Goal: Information Seeking & Learning: Learn about a topic

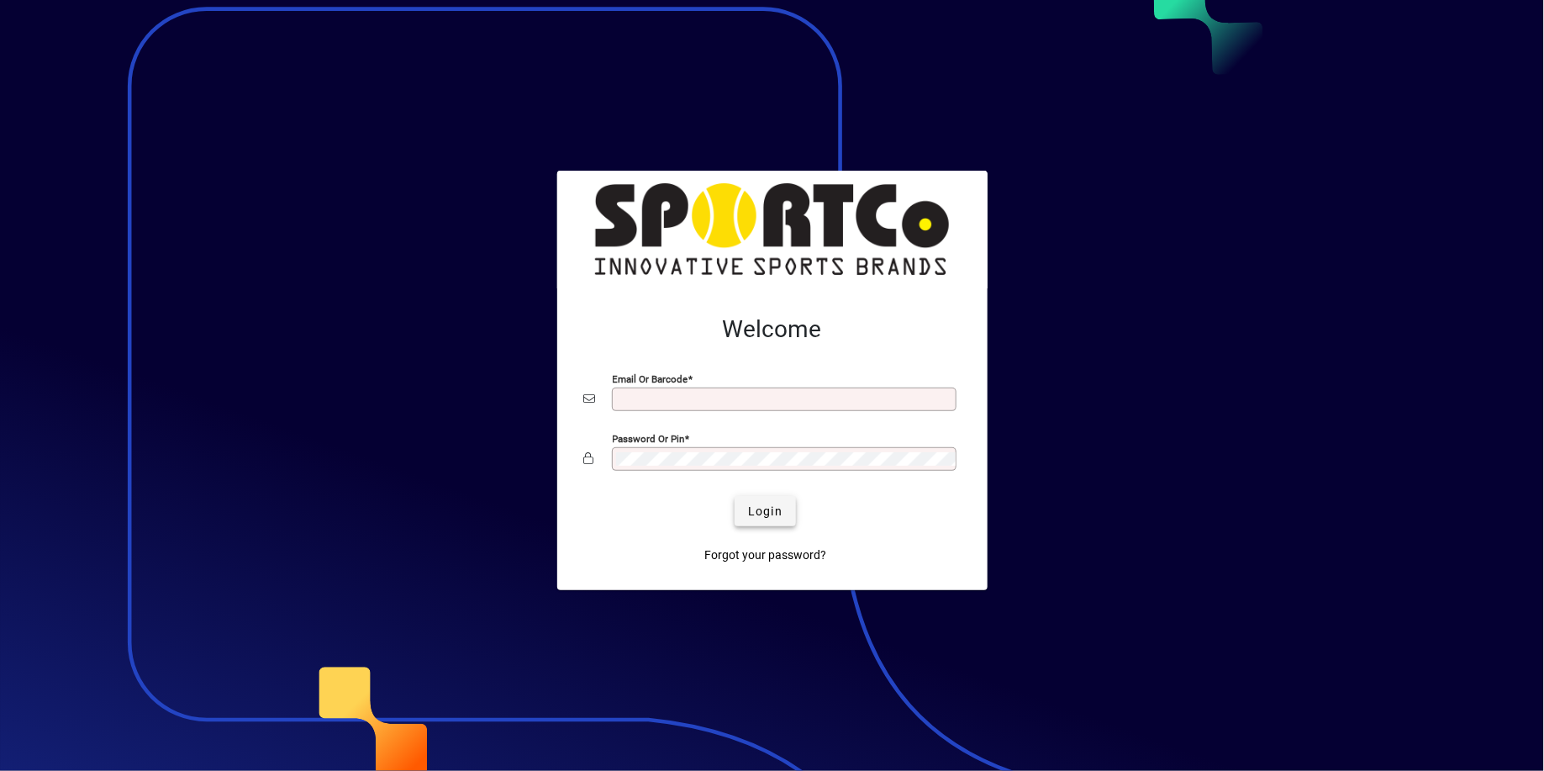
type input "**********"
click at [763, 514] on span "Login" at bounding box center [765, 512] width 34 height 18
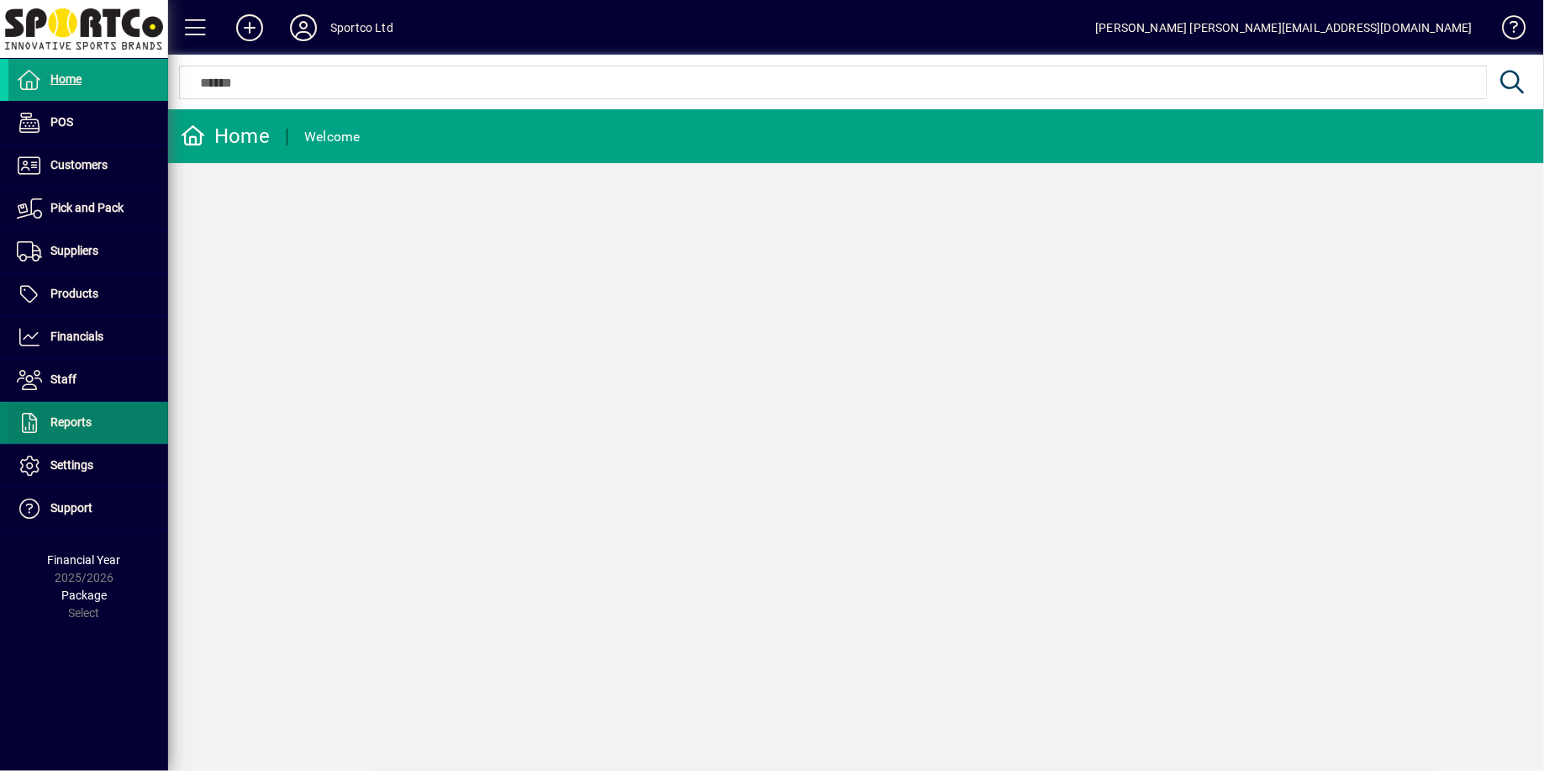
click at [37, 425] on icon at bounding box center [29, 423] width 25 height 20
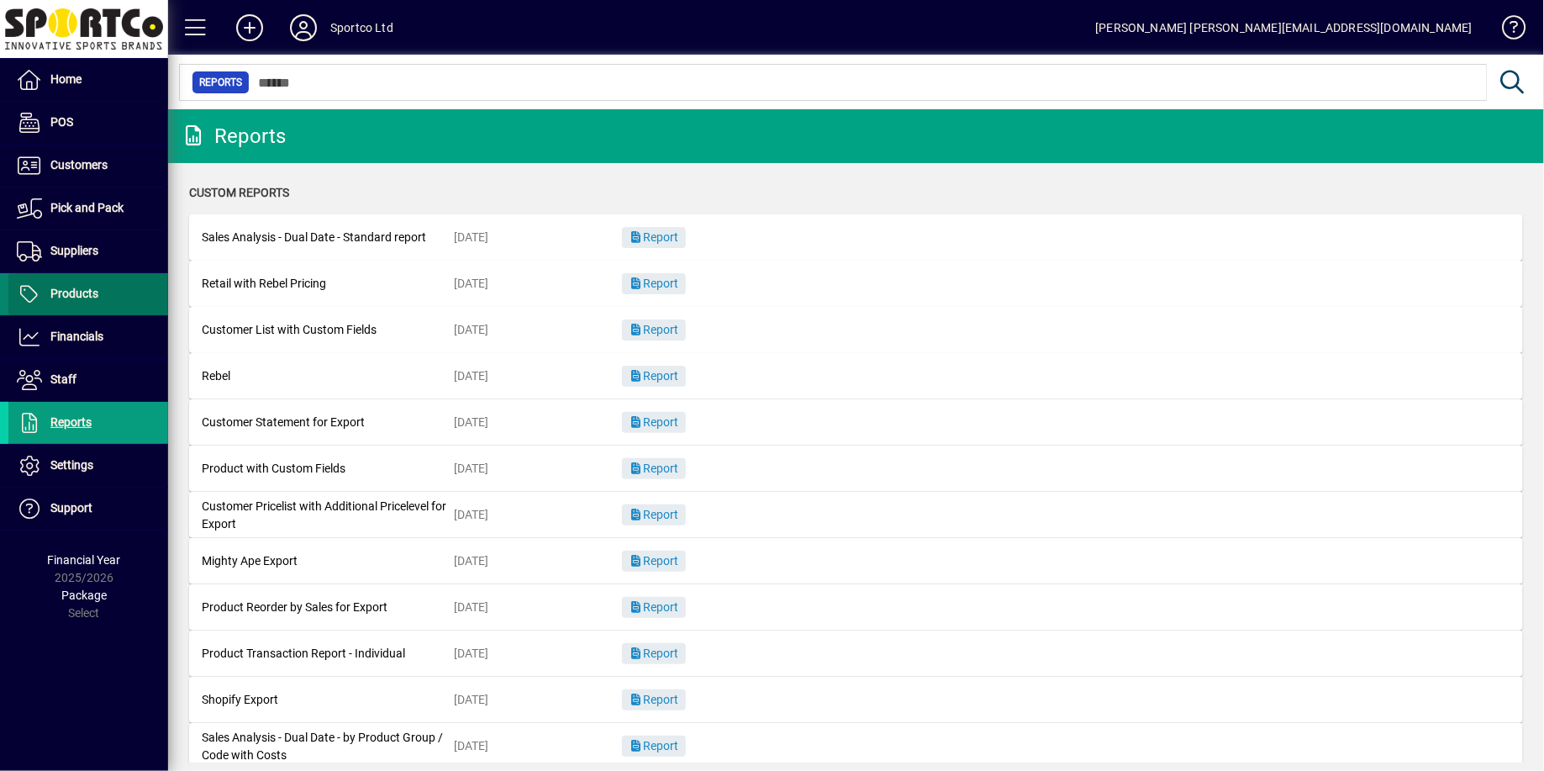
click at [66, 290] on span "Products" at bounding box center [74, 293] width 48 height 13
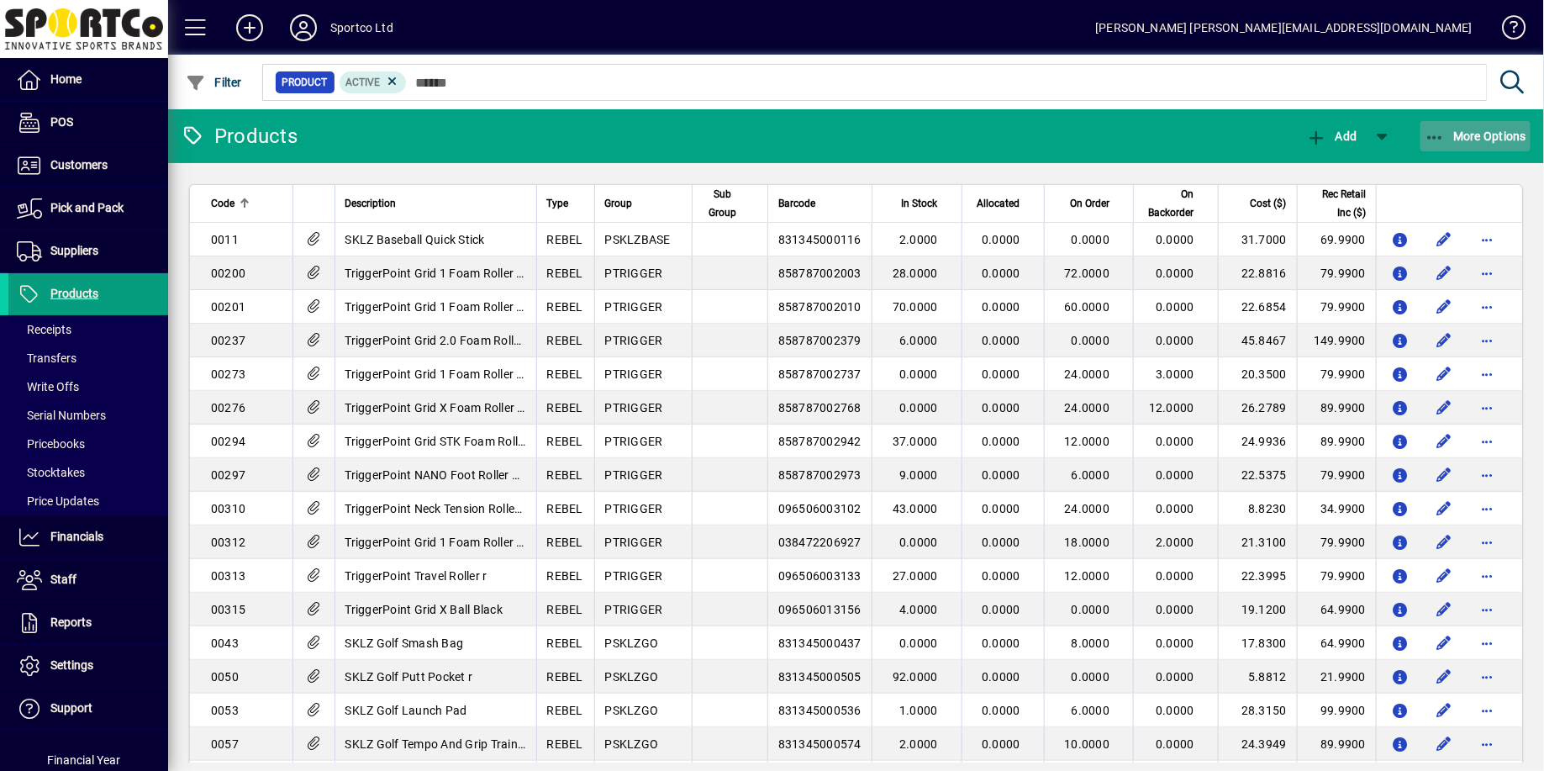
click at [1439, 138] on icon "button" at bounding box center [1435, 137] width 21 height 17
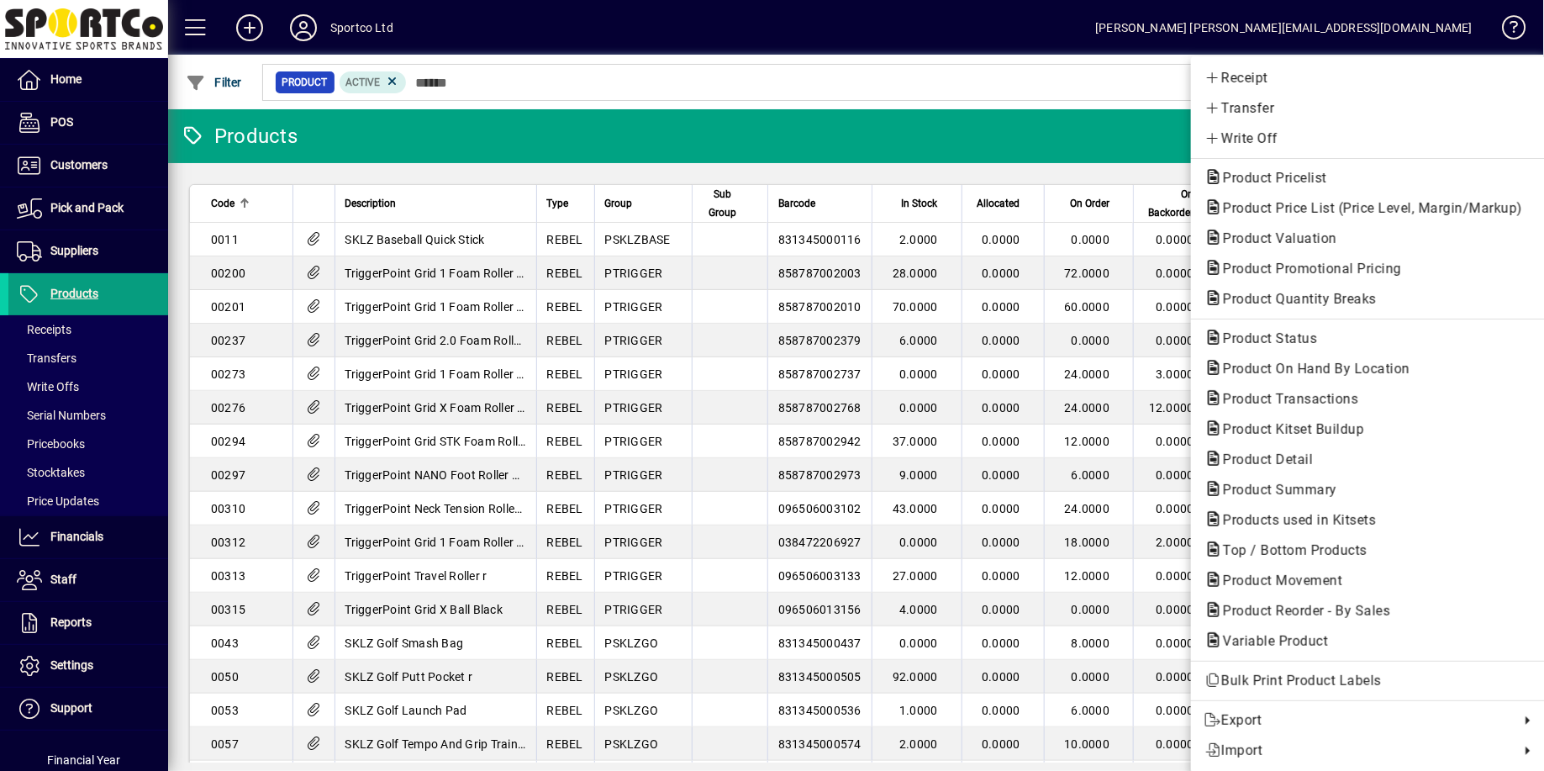
click at [40, 622] on div at bounding box center [772, 385] width 1544 height 771
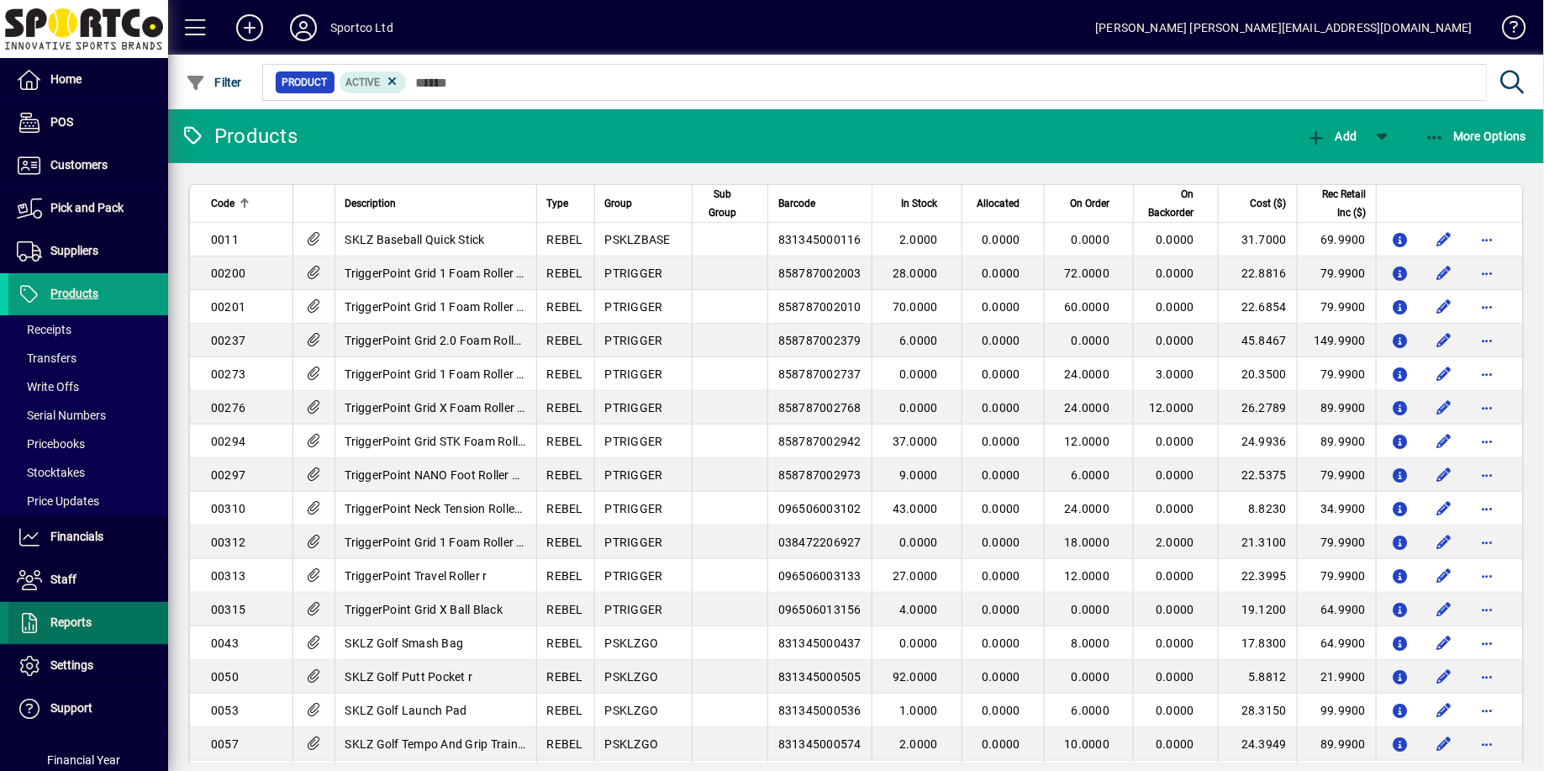
click at [45, 621] on span "Reports" at bounding box center [49, 623] width 83 height 20
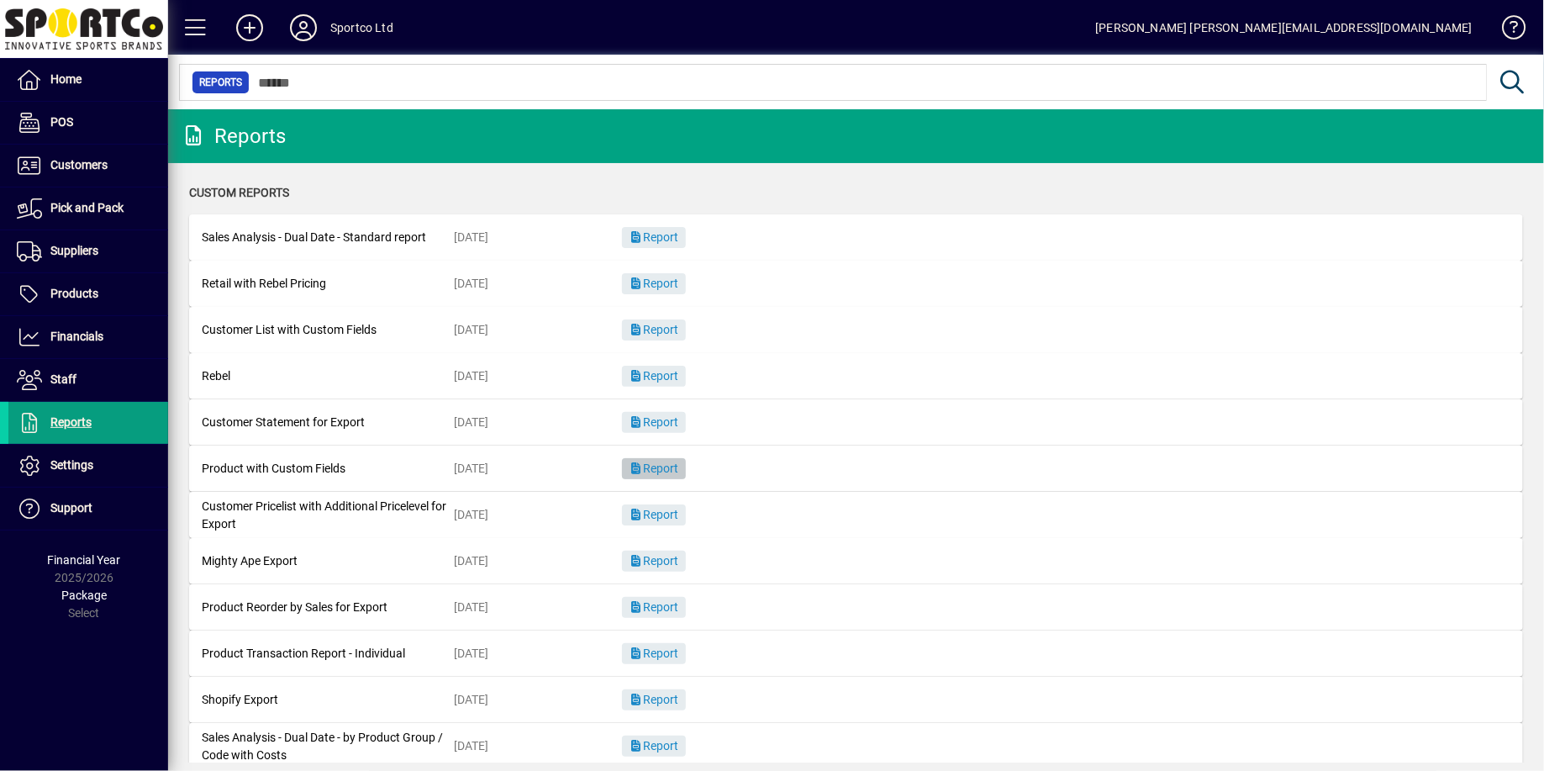
click at [644, 466] on span "Report" at bounding box center [654, 468] width 50 height 13
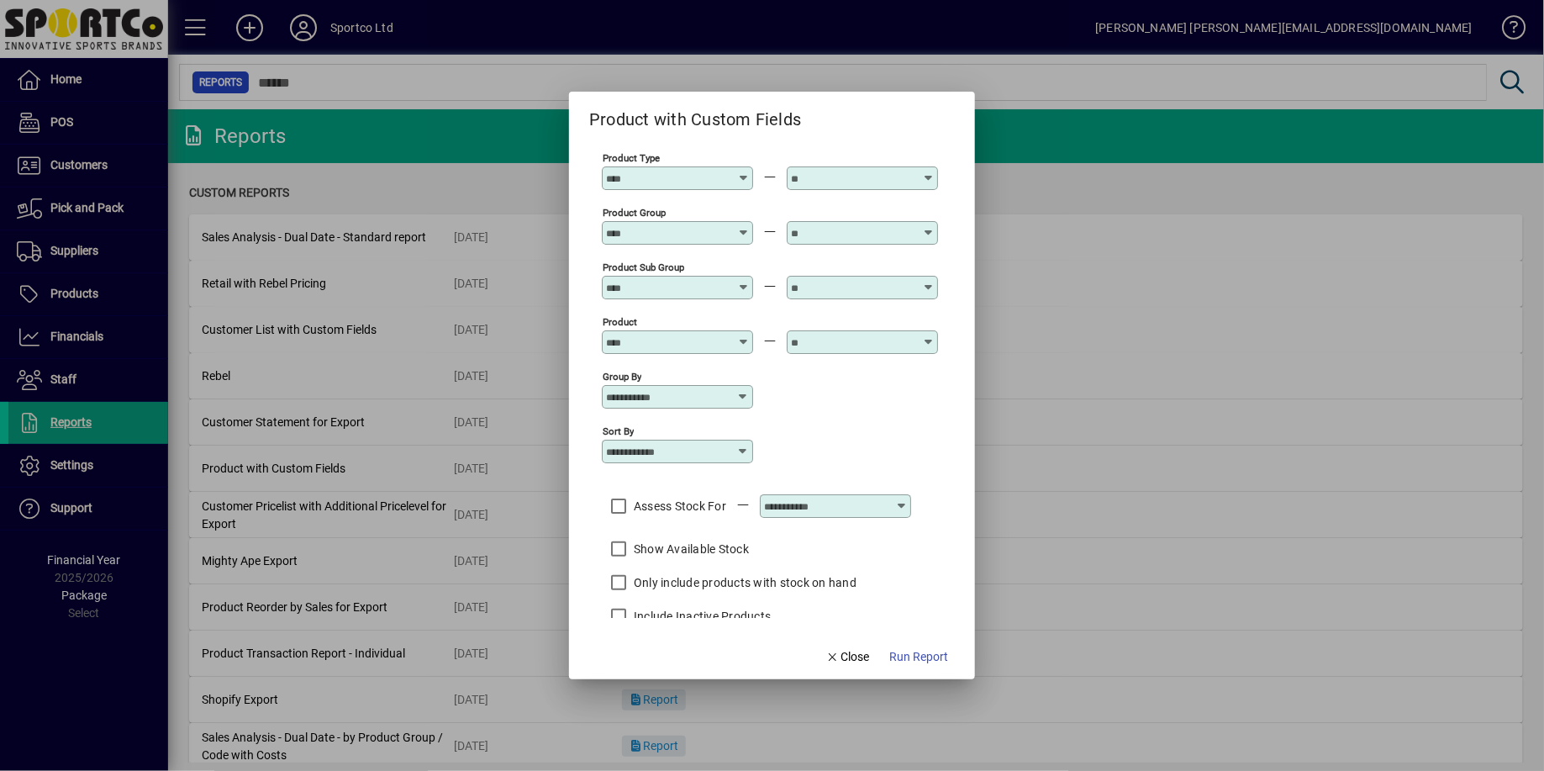
click at [749, 393] on icon at bounding box center [742, 396] width 13 height 13
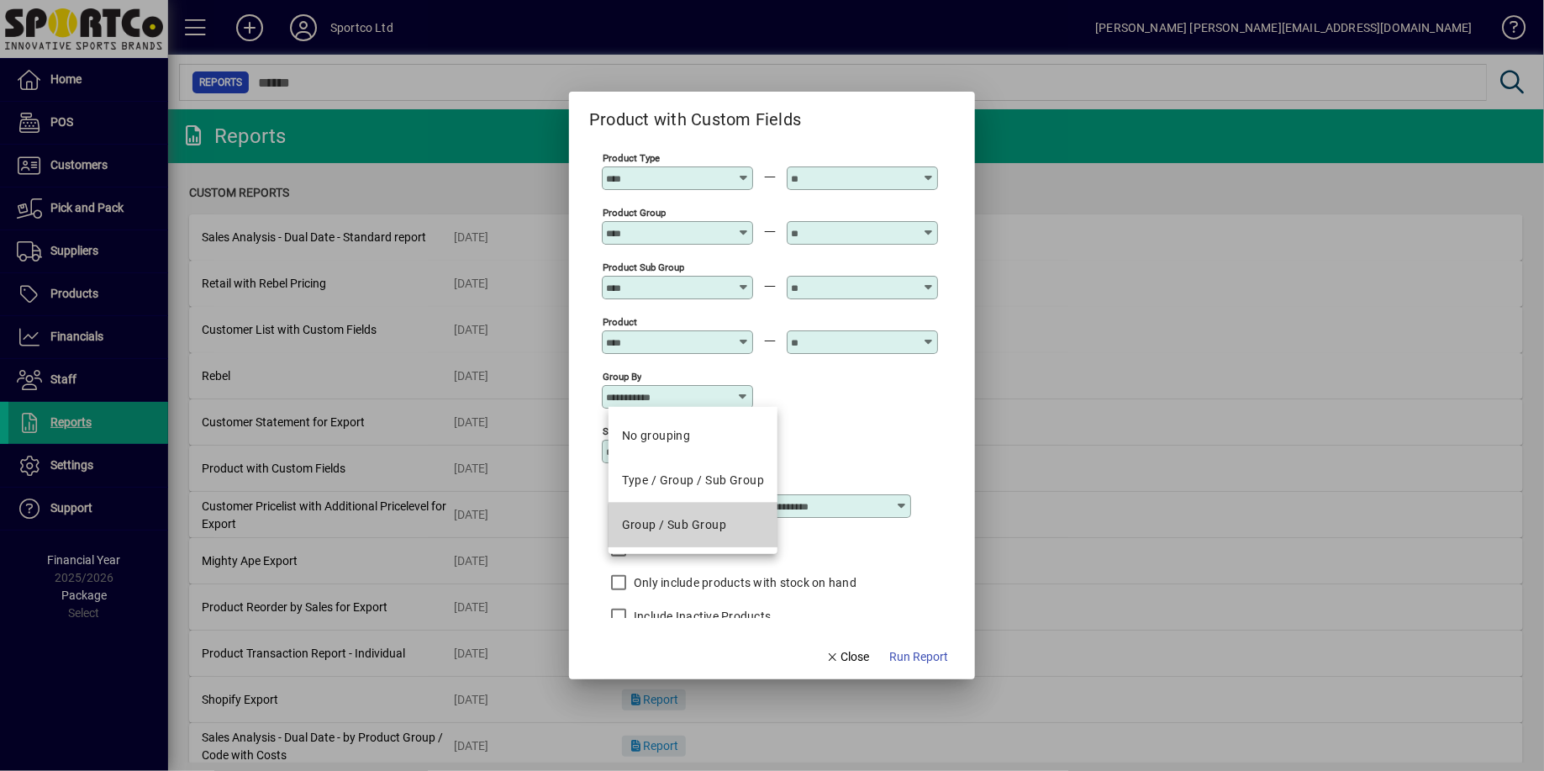
click at [710, 528] on div "Group / Sub Group" at bounding box center [674, 525] width 104 height 18
type input "**********"
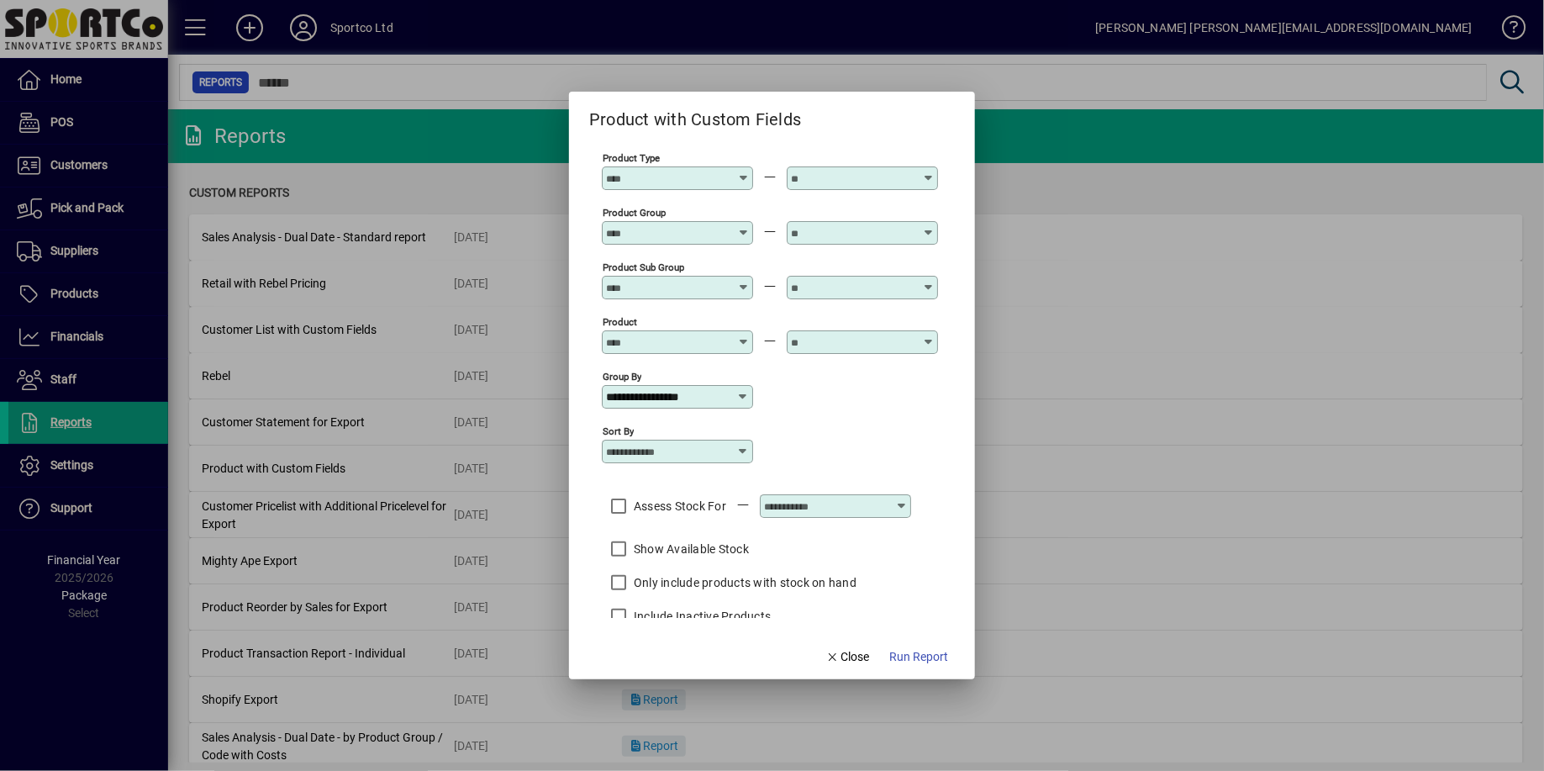
click at [908, 499] on icon at bounding box center [901, 499] width 13 height 0
click at [820, 543] on span "All locations" at bounding box center [816, 545] width 68 height 18
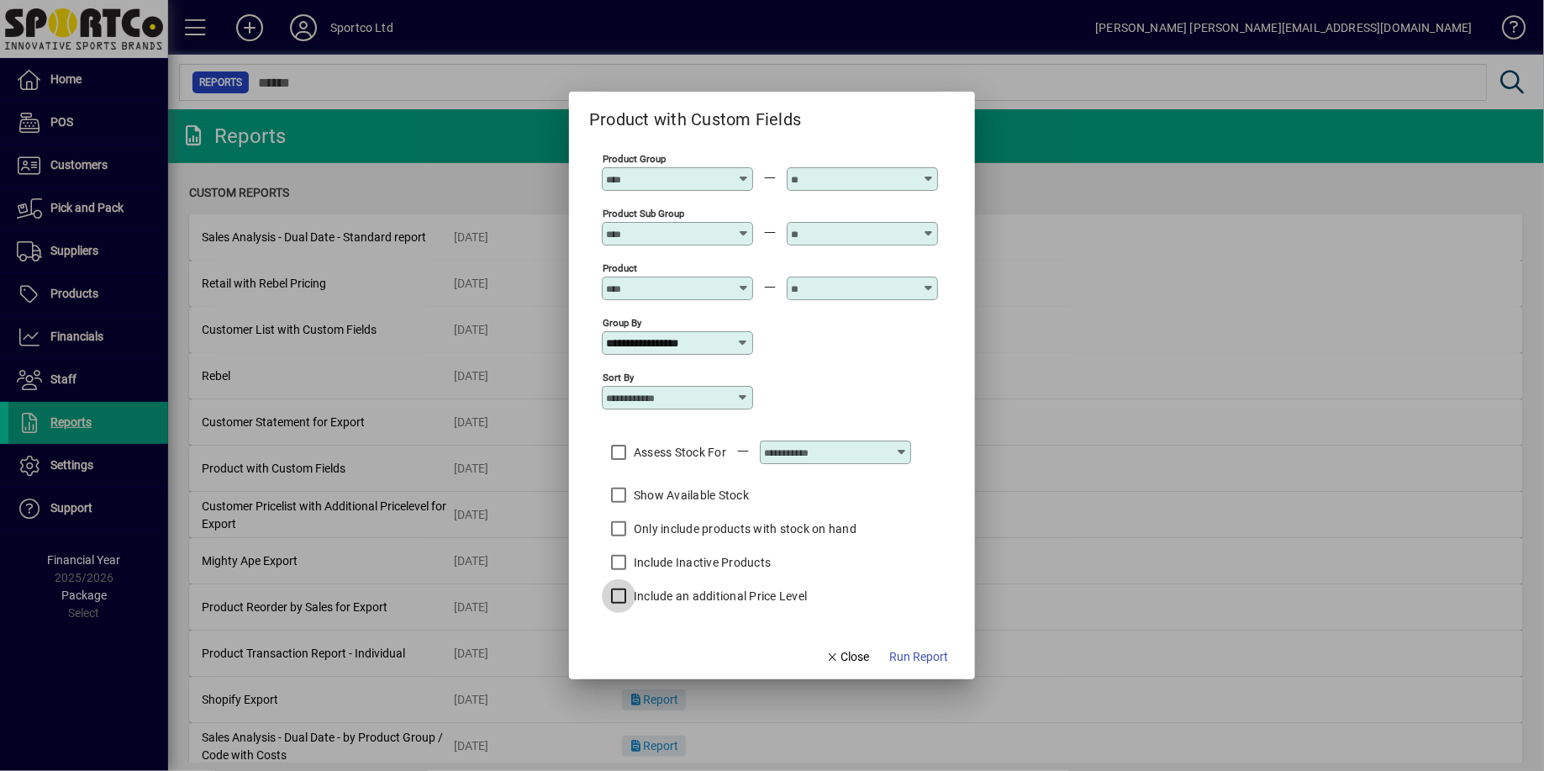
scroll to position [50, 0]
click at [921, 659] on span "Run Report" at bounding box center [918, 657] width 59 height 18
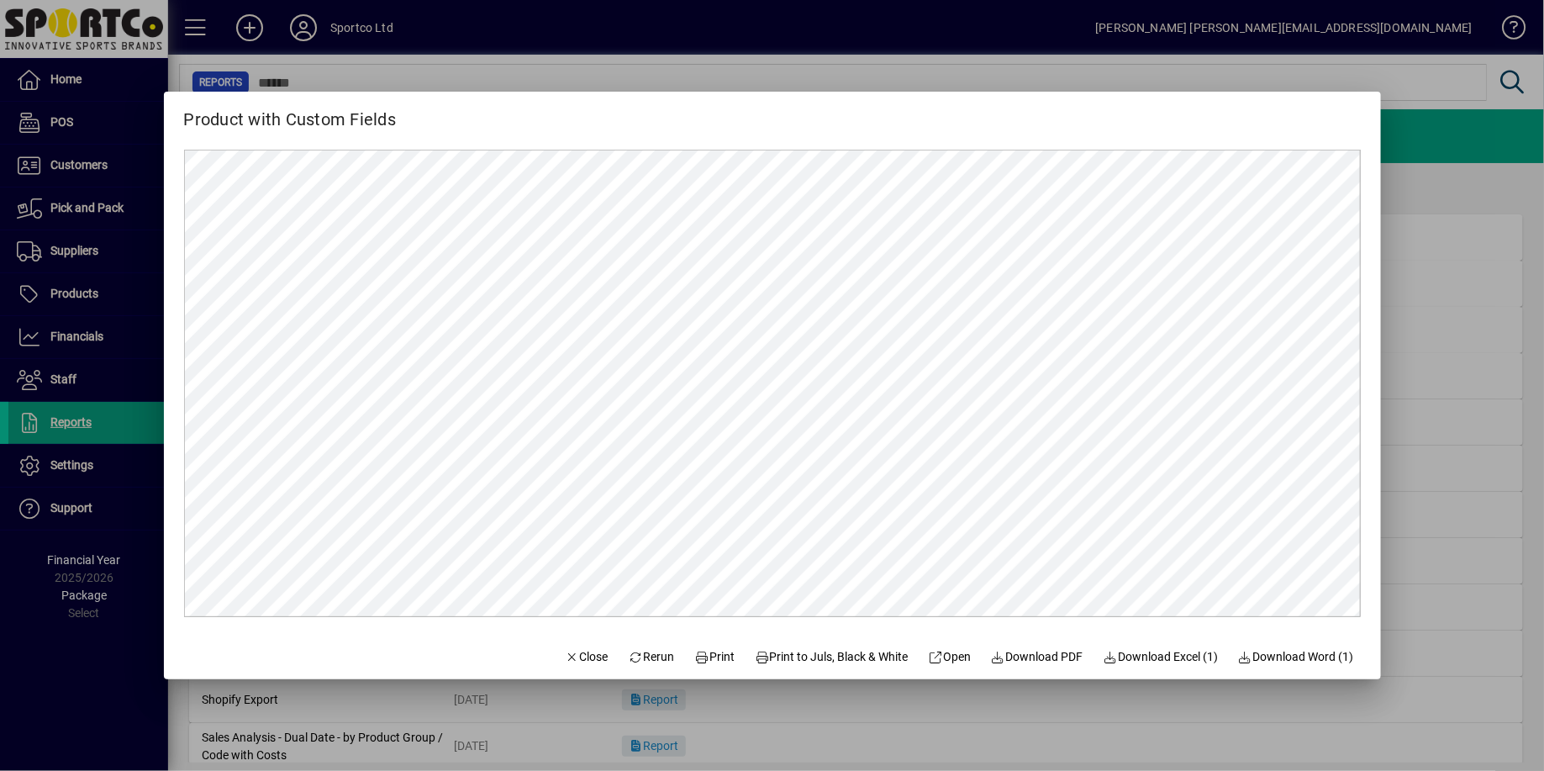
scroll to position [0, 0]
click at [1146, 655] on span "Download Excel (1)" at bounding box center [1161, 657] width 115 height 18
click at [565, 653] on icon "button" at bounding box center [572, 658] width 15 height 12
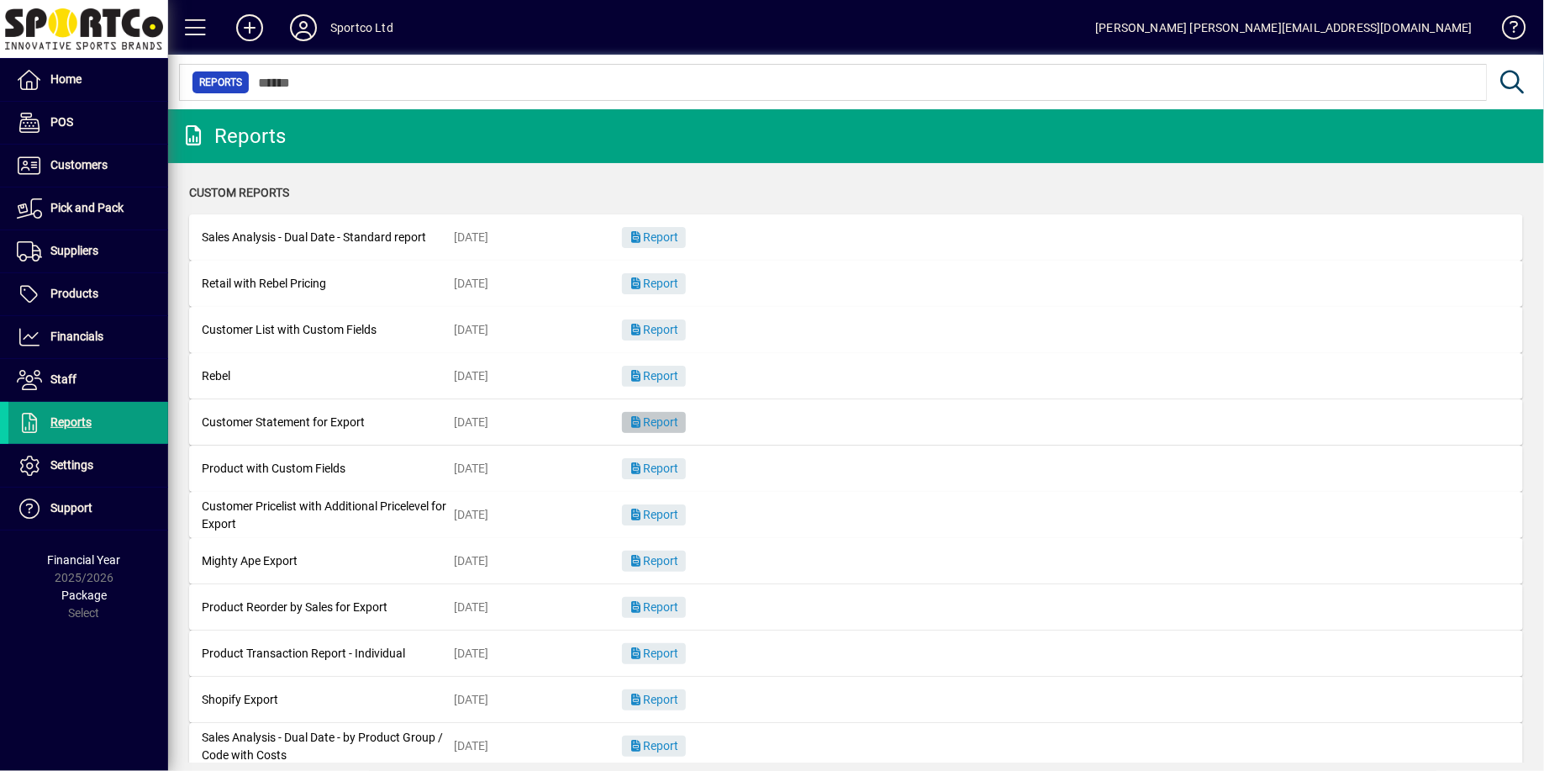
click at [673, 435] on span "button" at bounding box center [654, 423] width 64 height 40
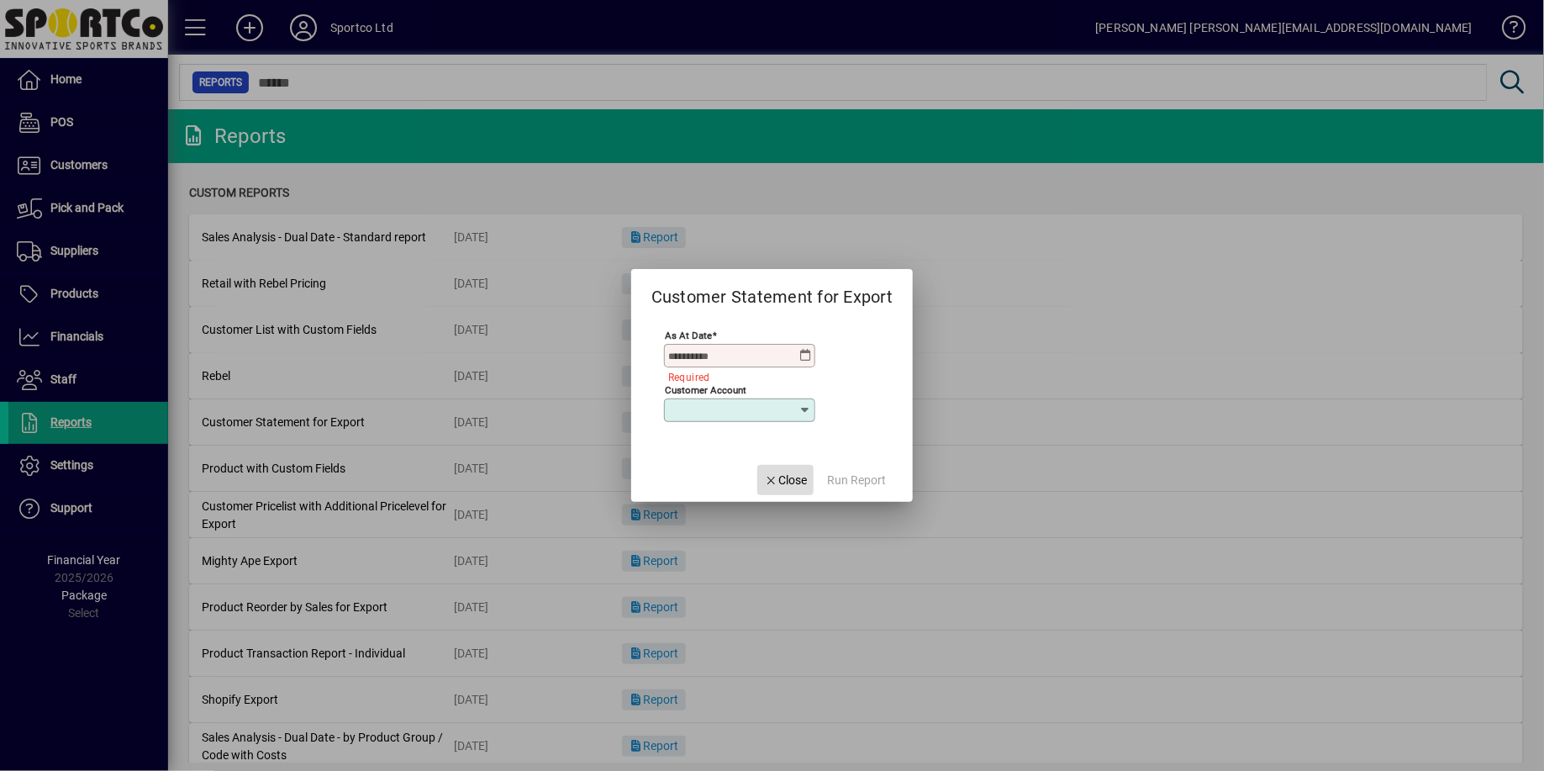
click at [789, 483] on span "Close" at bounding box center [786, 481] width 44 height 18
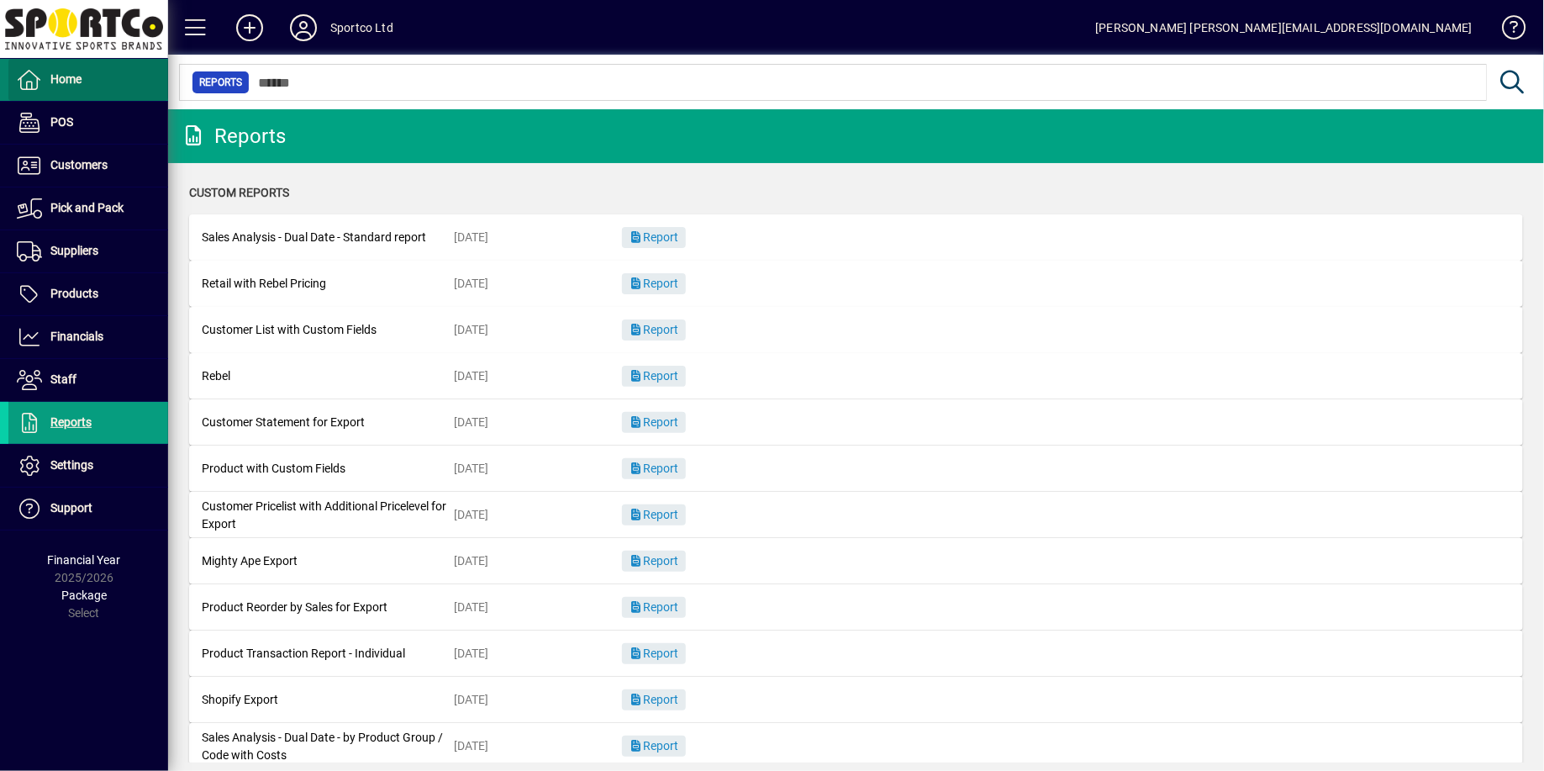
click at [68, 82] on span "Home" at bounding box center [65, 78] width 31 height 13
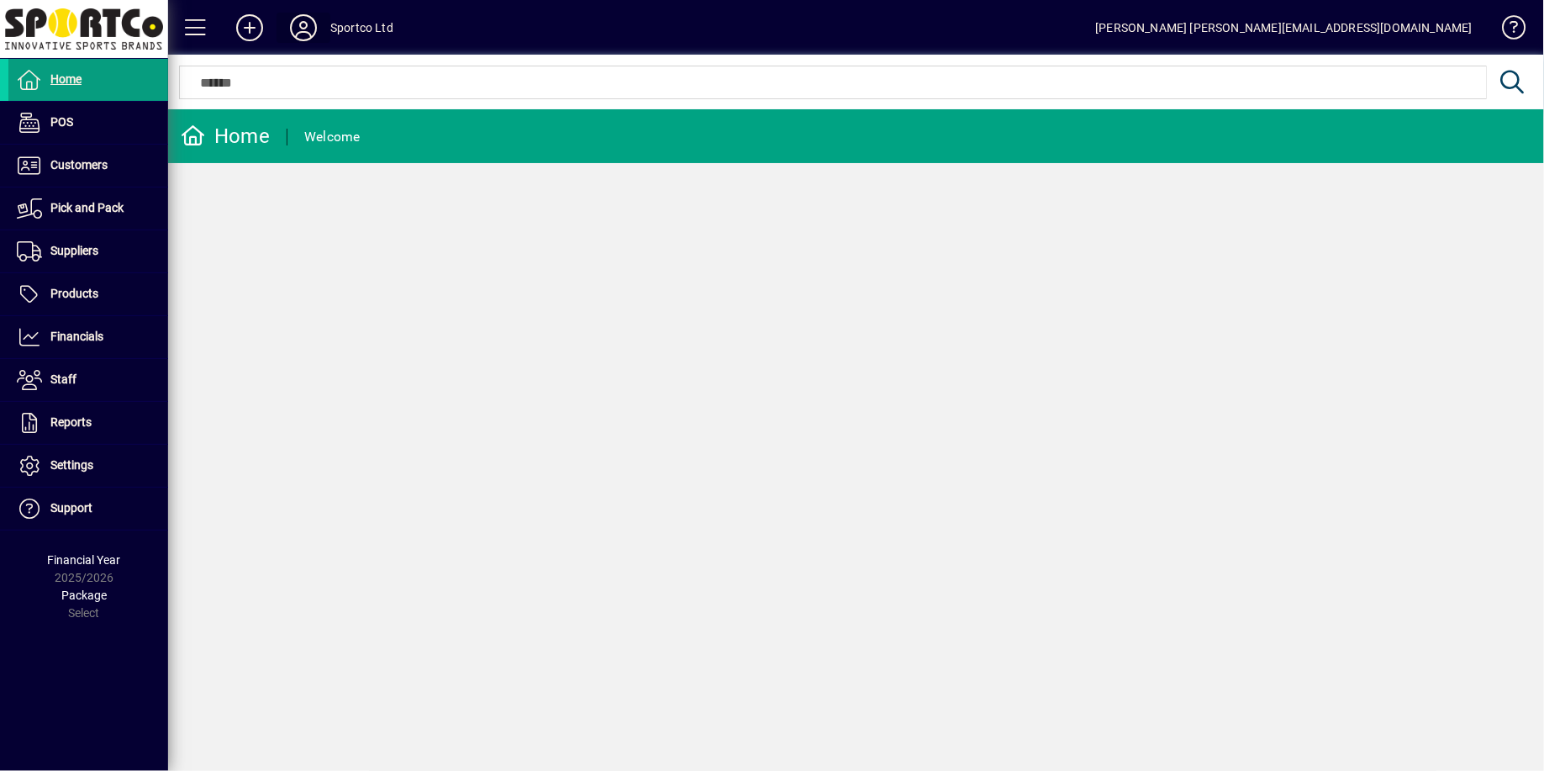
click at [319, 28] on icon at bounding box center [304, 27] width 34 height 27
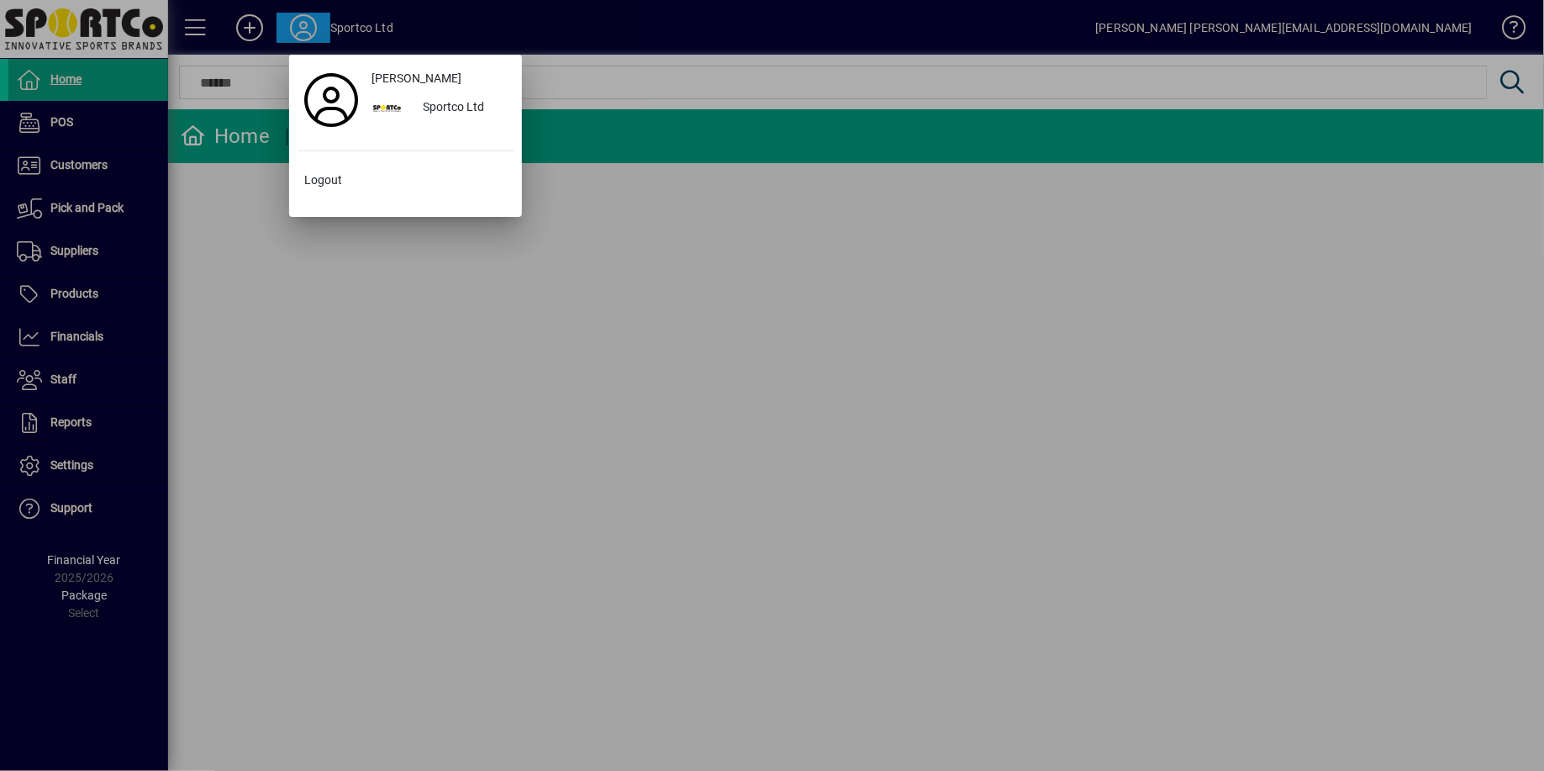
click at [762, 426] on div at bounding box center [772, 385] width 1544 height 771
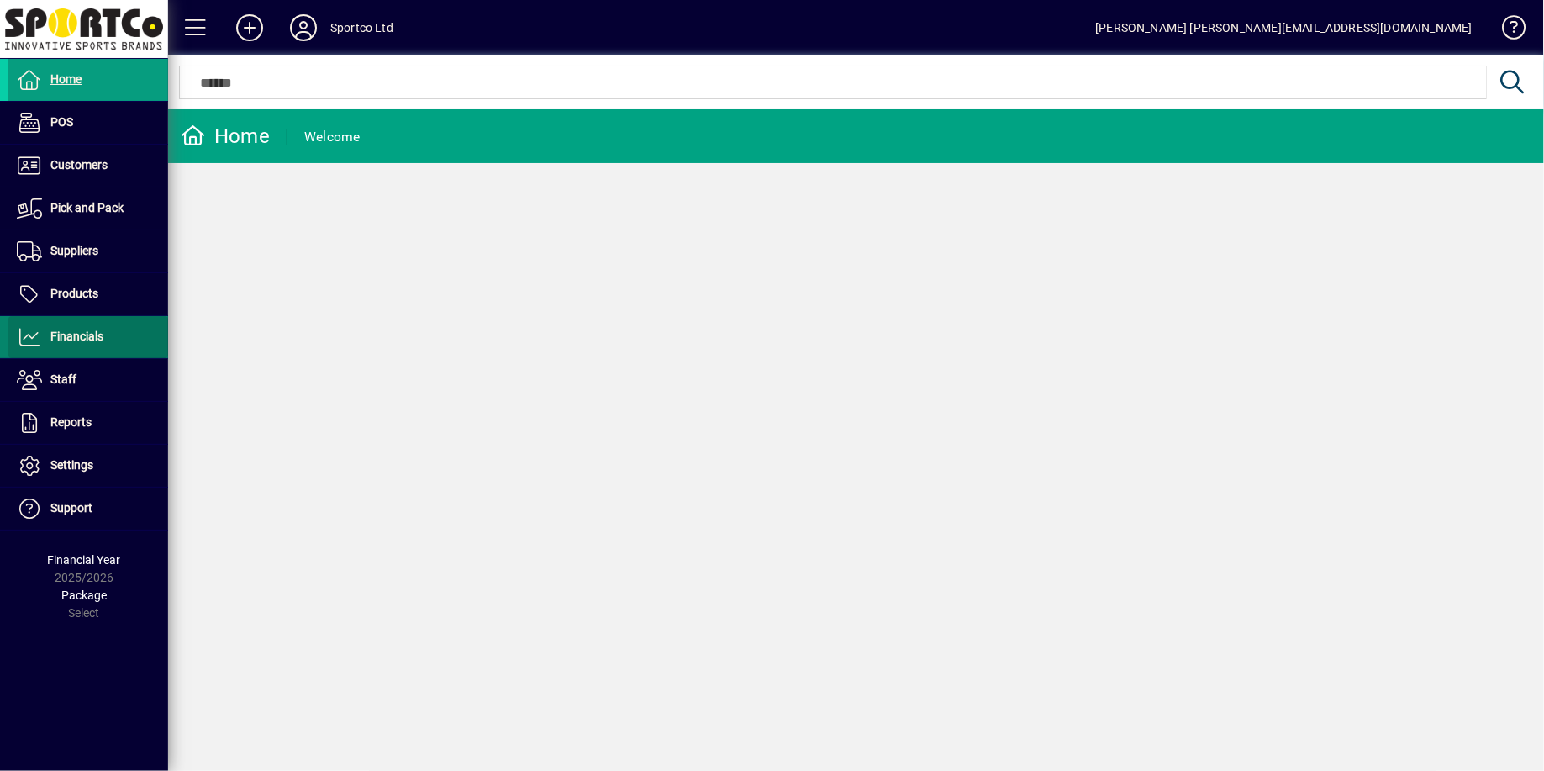
click at [77, 335] on span "Financials" at bounding box center [76, 336] width 53 height 13
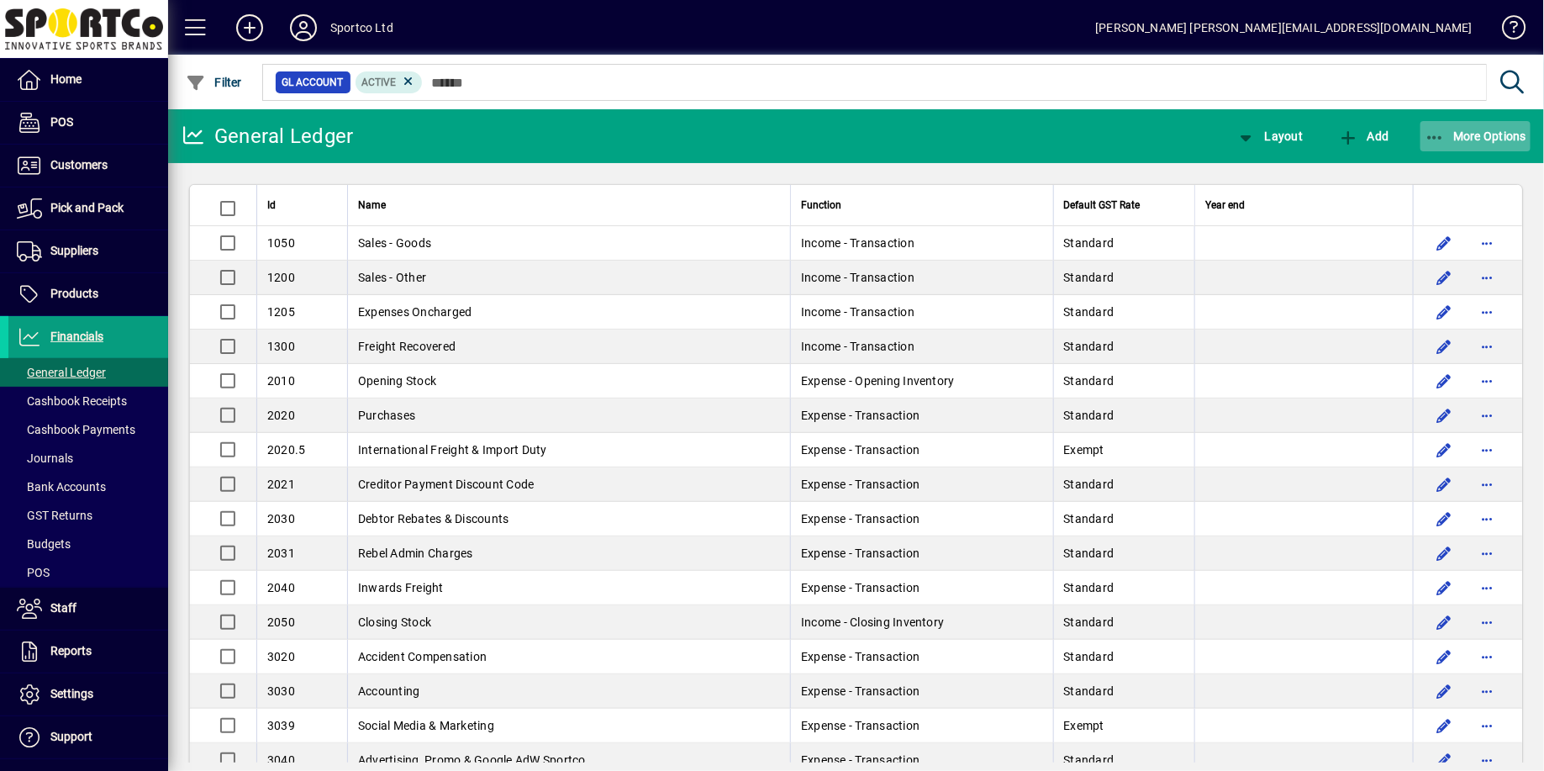
click at [1445, 135] on icon "button" at bounding box center [1435, 137] width 21 height 17
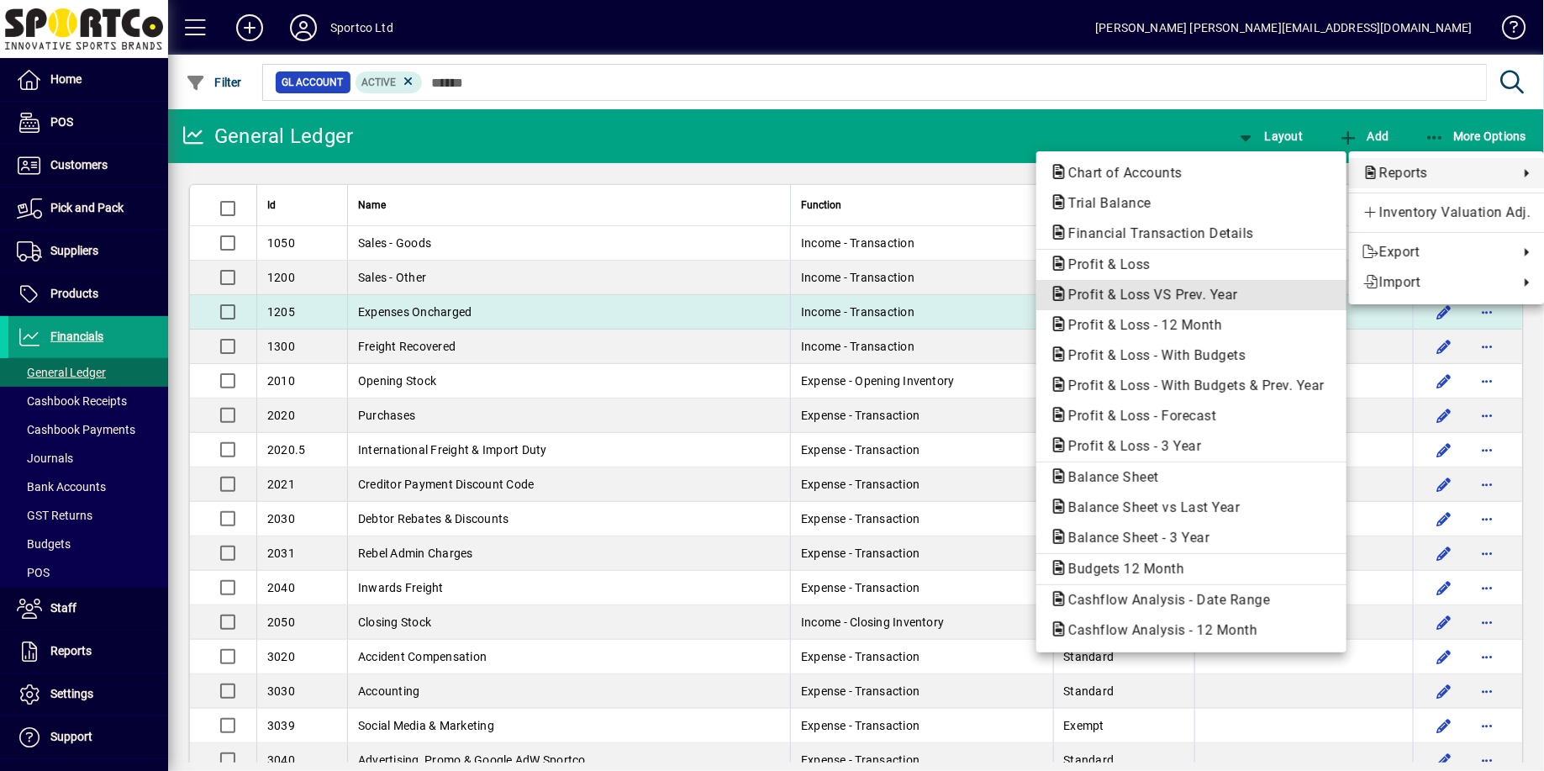
click at [1233, 293] on span "Profit & Loss VS Prev. Year" at bounding box center [1148, 295] width 197 height 16
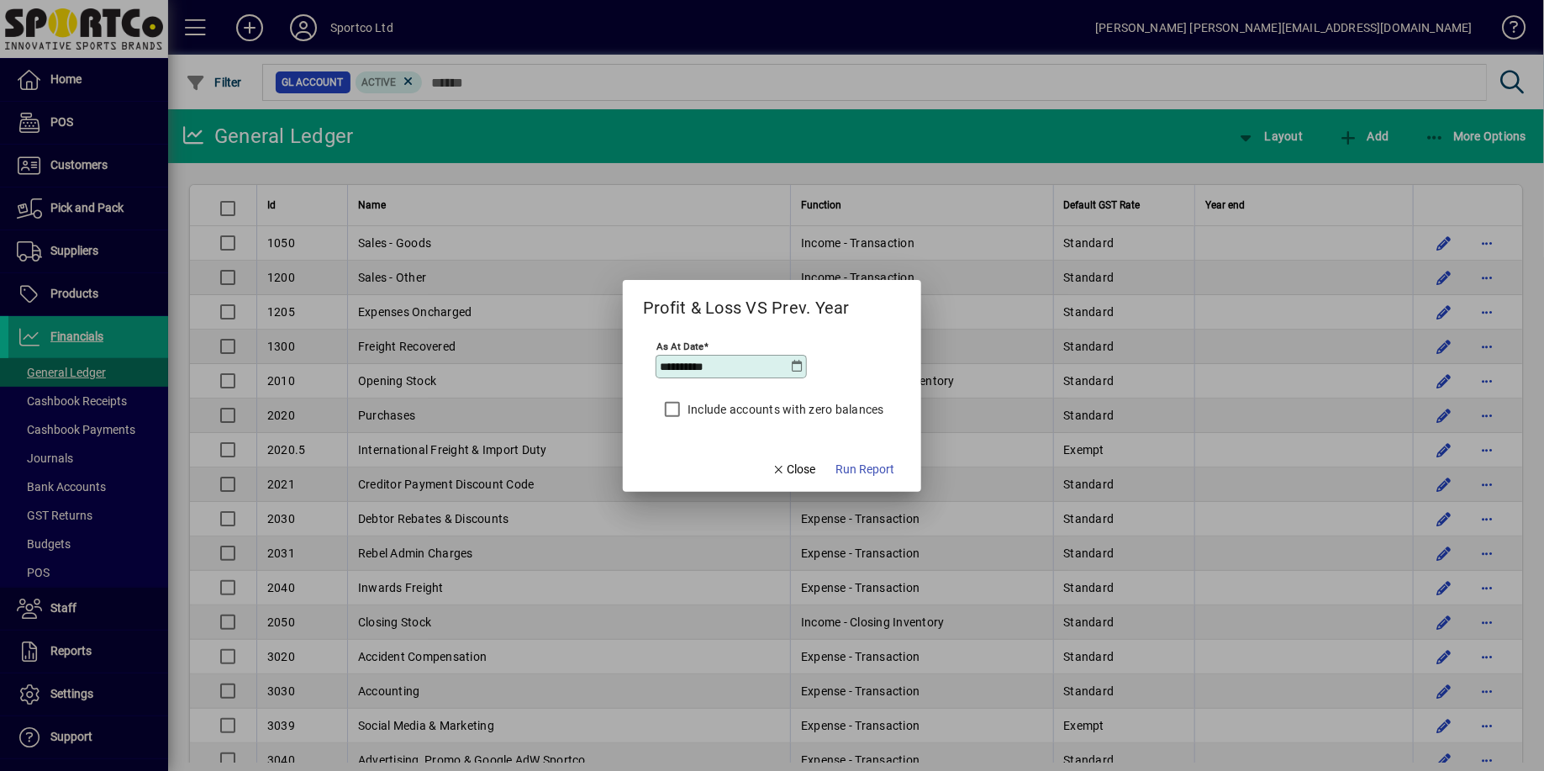
click at [801, 367] on icon at bounding box center [797, 366] width 13 height 13
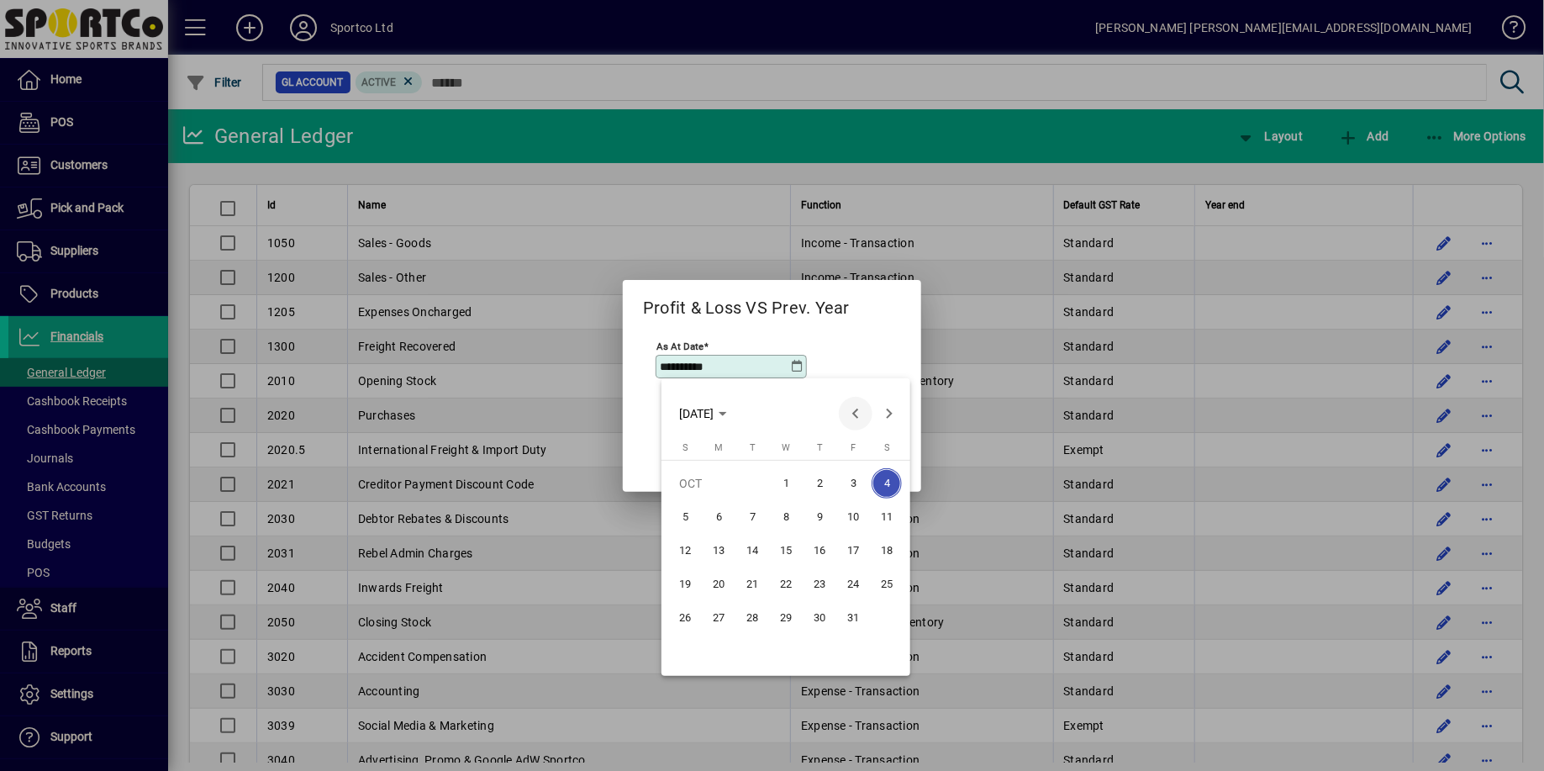
click at [852, 414] on span "Previous month" at bounding box center [856, 414] width 34 height 34
click at [752, 647] on span "30" at bounding box center [752, 651] width 30 height 30
type input "**********"
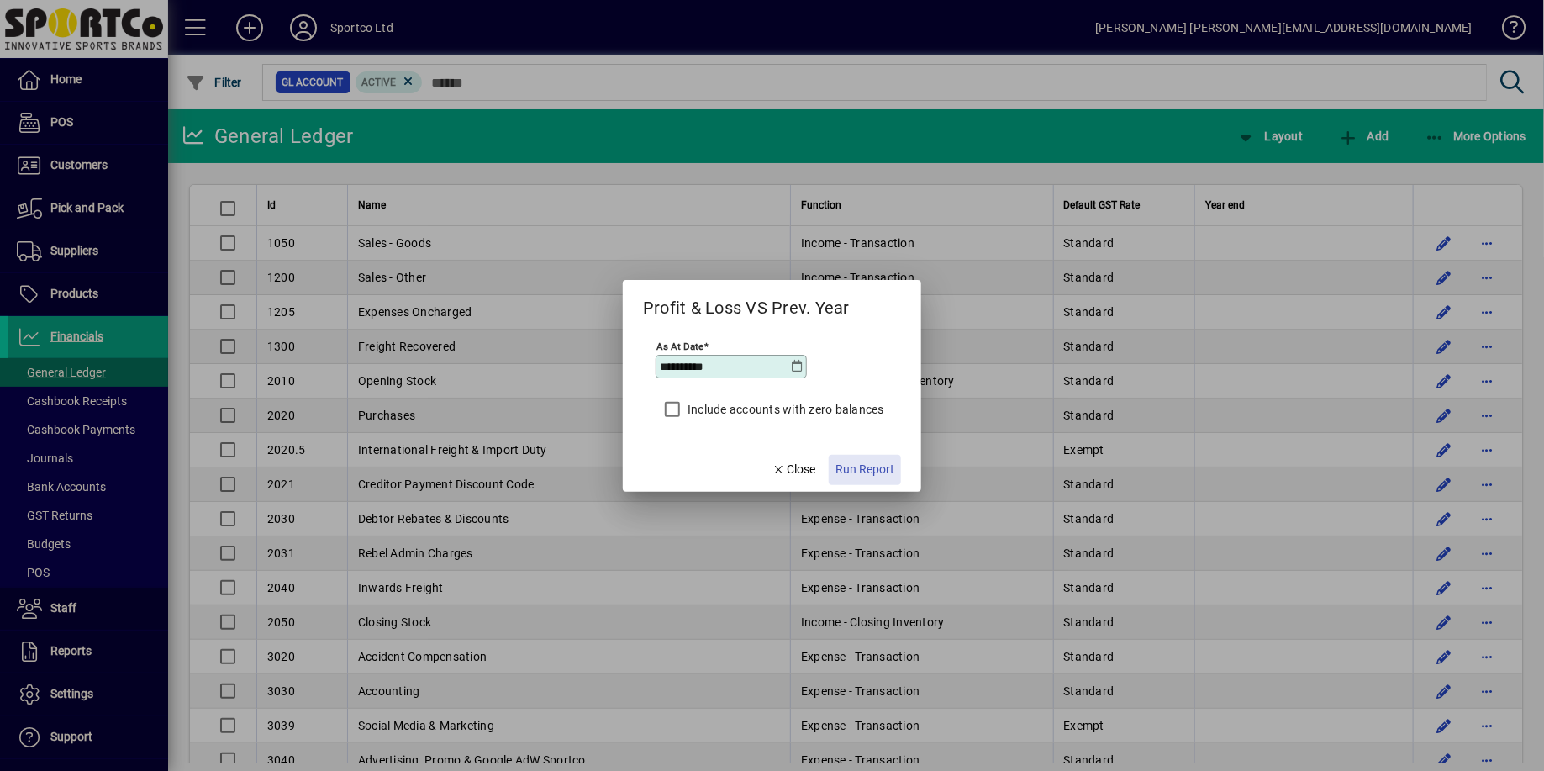
click at [867, 467] on span "Run Report" at bounding box center [865, 470] width 59 height 18
